Goal: Transaction & Acquisition: Purchase product/service

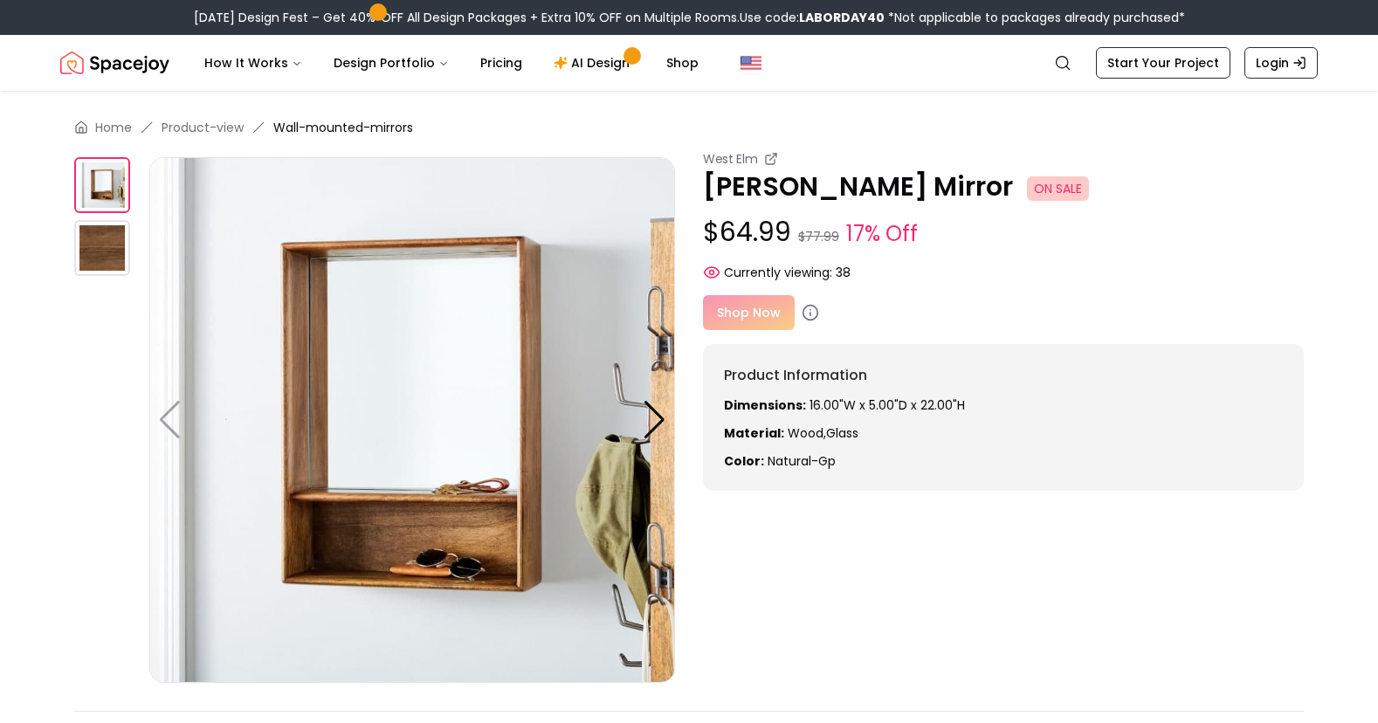
click at [910, 268] on div "Currently viewing: 38" at bounding box center [1003, 272] width 601 height 17
click at [768, 304] on div "Shop Now" at bounding box center [1003, 312] width 601 height 35
click at [773, 317] on div "Shop Now" at bounding box center [1003, 312] width 601 height 35
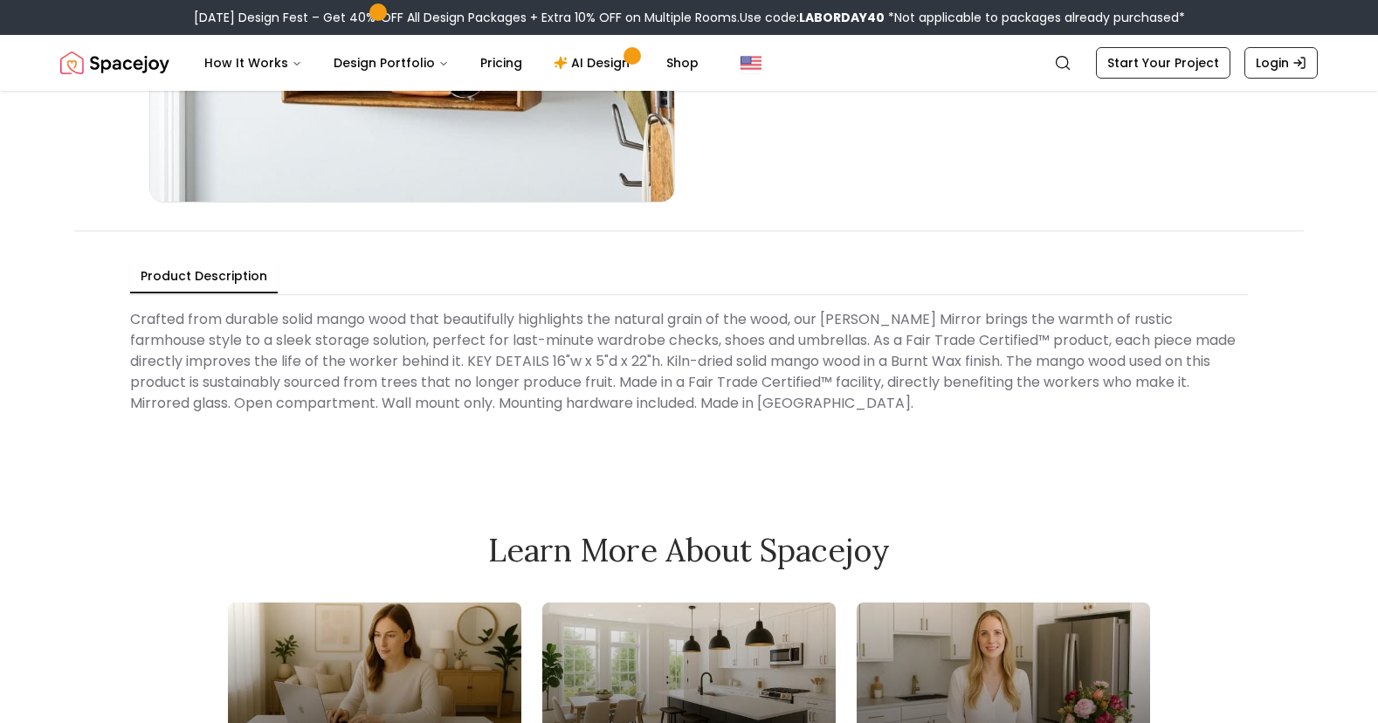
scroll to position [38, 0]
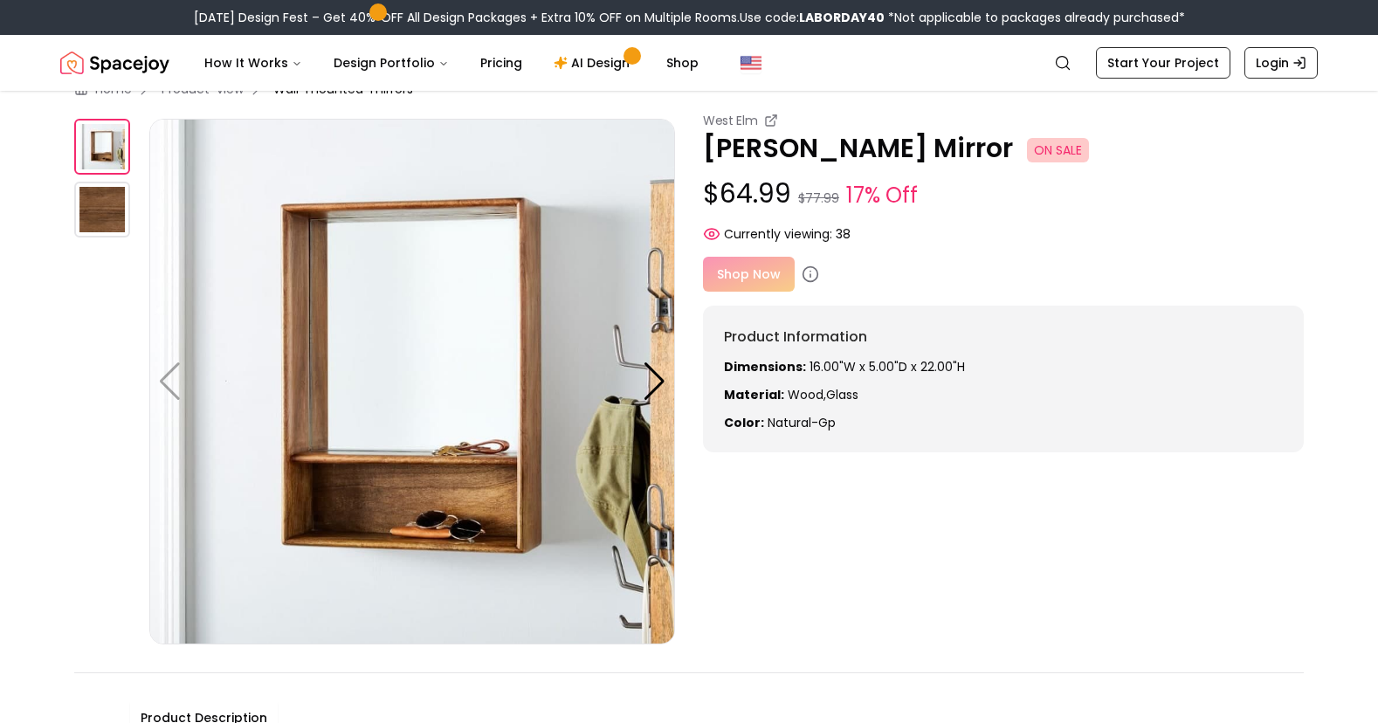
click at [779, 271] on div "Shop Now" at bounding box center [1003, 274] width 601 height 35
click at [814, 273] on icon at bounding box center [810, 273] width 17 height 17
click at [762, 275] on div "Shop Now" at bounding box center [1003, 274] width 601 height 35
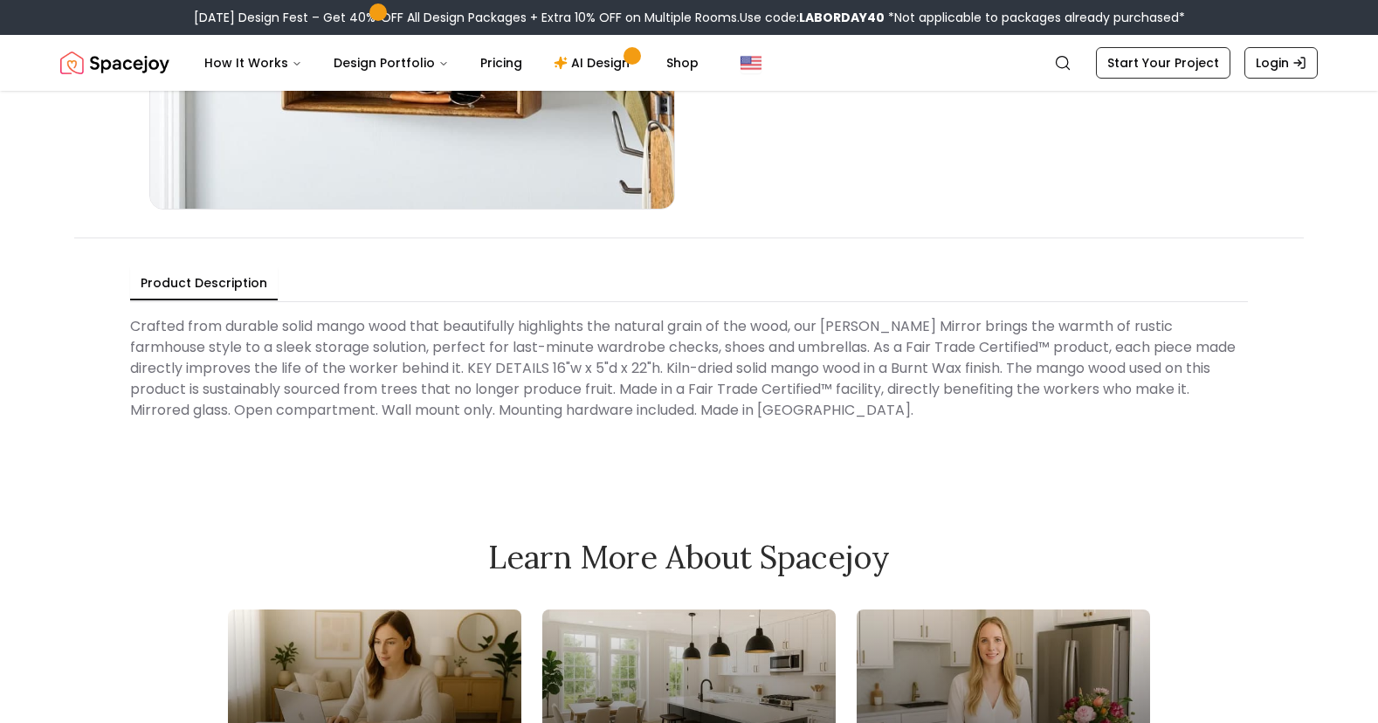
scroll to position [474, 0]
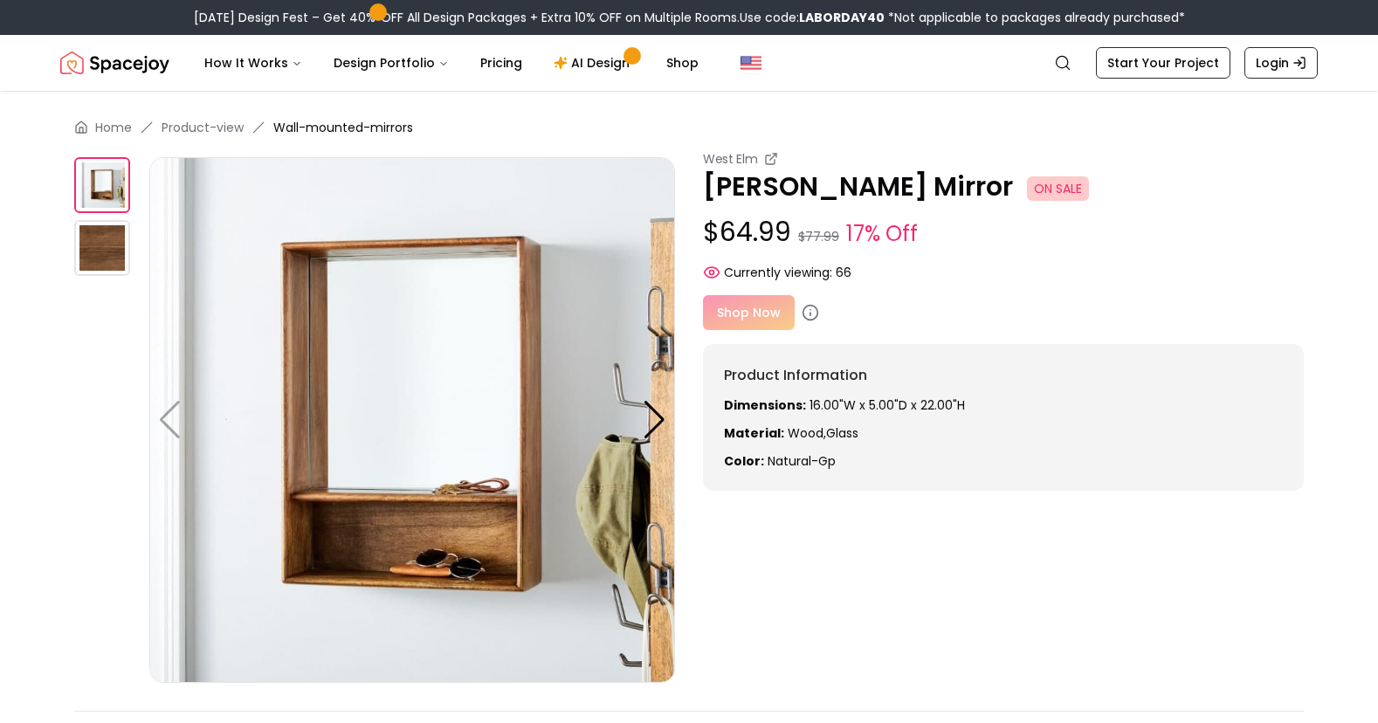
click at [1015, 160] on div "West Elm" at bounding box center [1003, 158] width 601 height 17
click at [107, 268] on img at bounding box center [102, 248] width 56 height 56
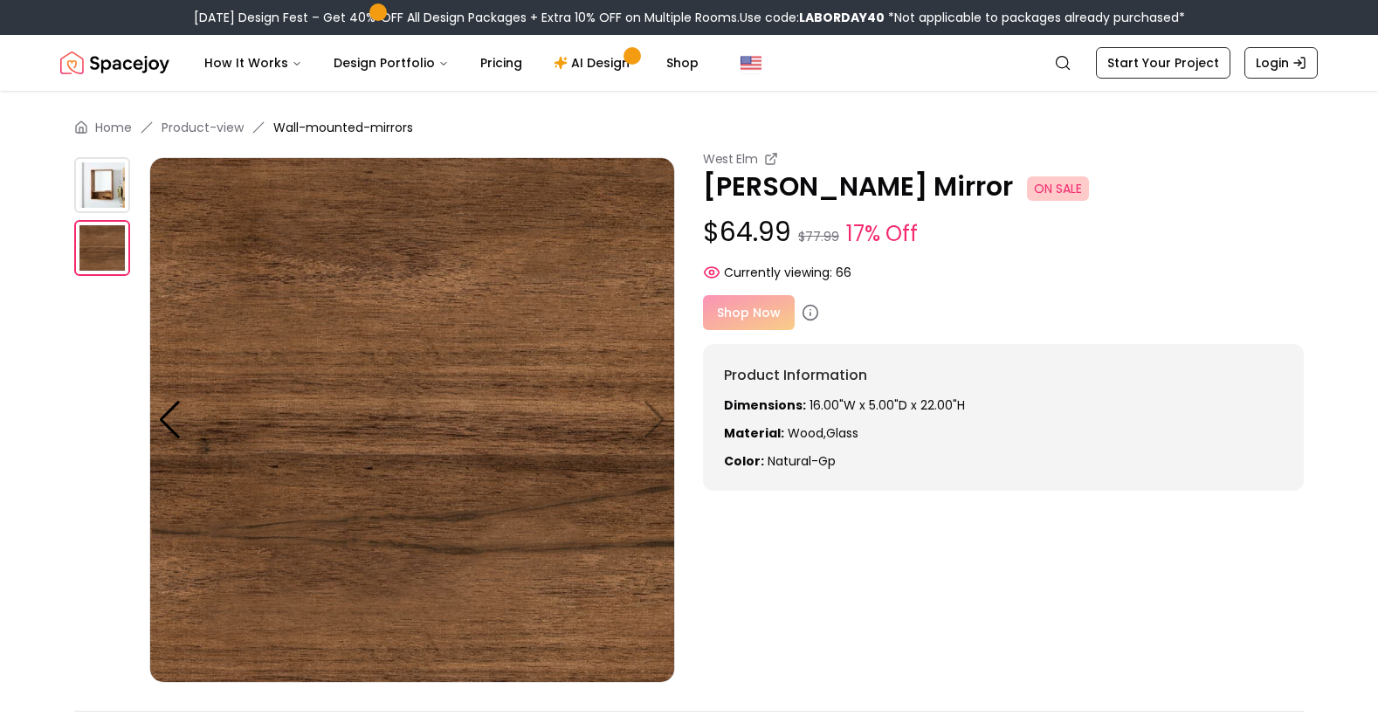
click at [664, 408] on img at bounding box center [412, 420] width 526 height 526
click at [169, 424] on div at bounding box center [170, 420] width 24 height 38
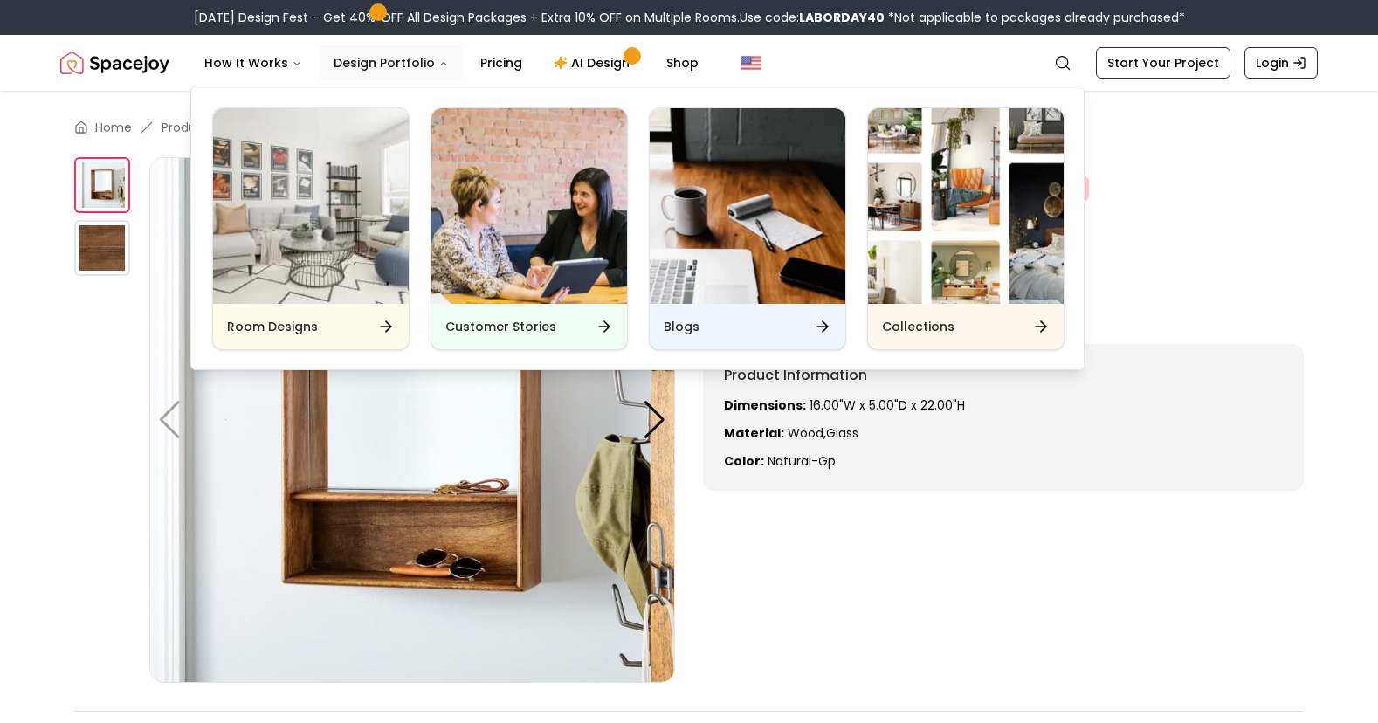
click at [438, 60] on icon "Main" at bounding box center [443, 63] width 10 height 10
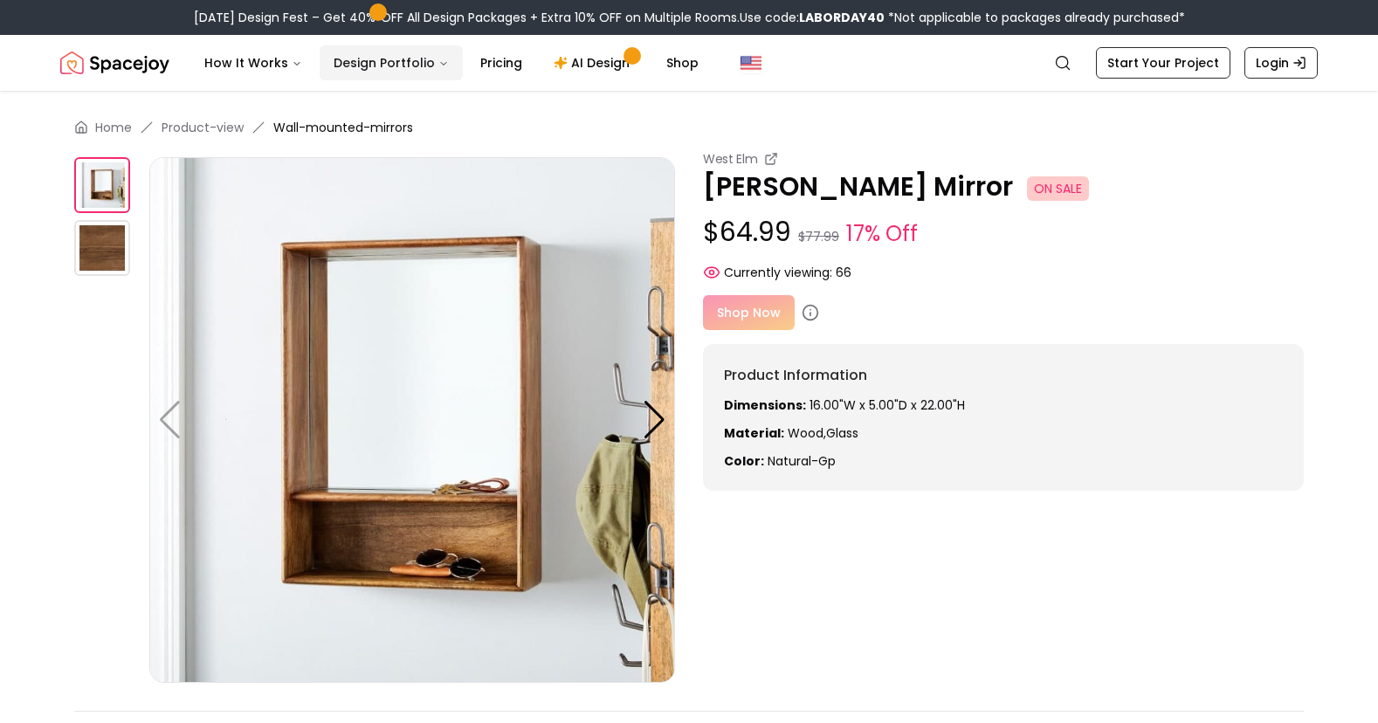
click at [438, 60] on icon "Main" at bounding box center [443, 63] width 10 height 10
click at [933, 442] on div "Dimensions: 16.00"W x 5.00"D x 22.00"H Material: Wood,Glass Color: natural-gp" at bounding box center [1003, 432] width 559 height 73
